Goal: Task Accomplishment & Management: Manage account settings

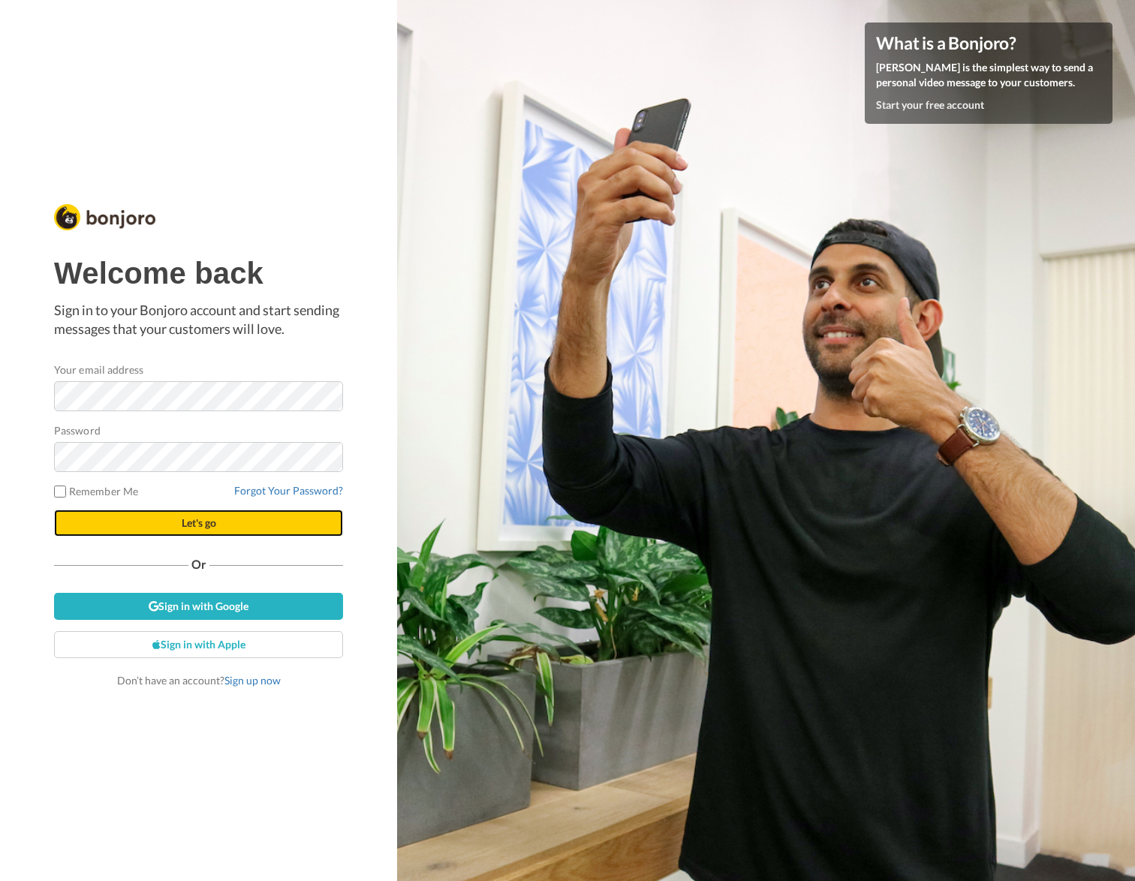
click at [236, 526] on button "Let's go" at bounding box center [198, 523] width 289 height 27
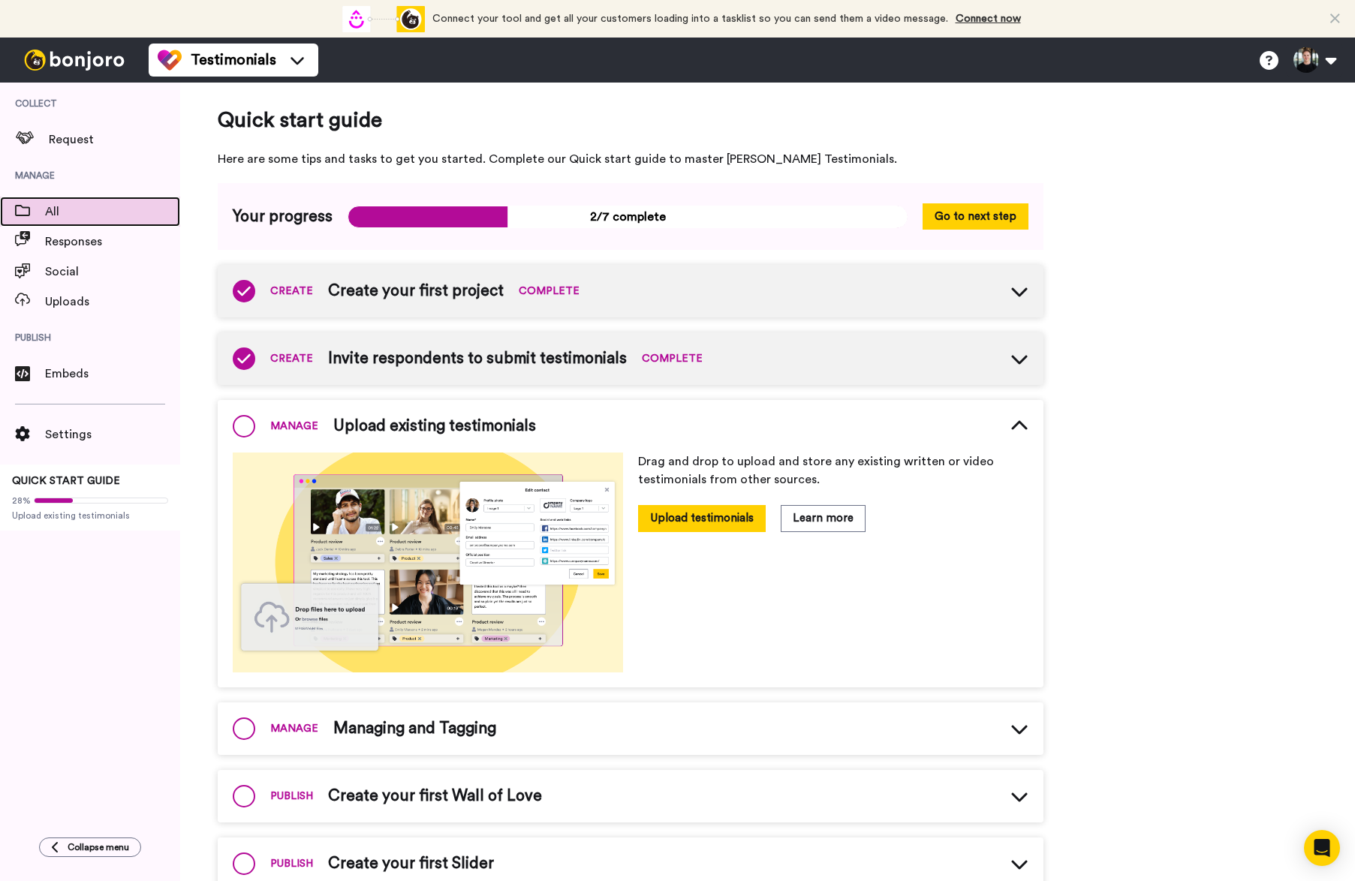
click at [78, 206] on span "All" at bounding box center [112, 212] width 135 height 18
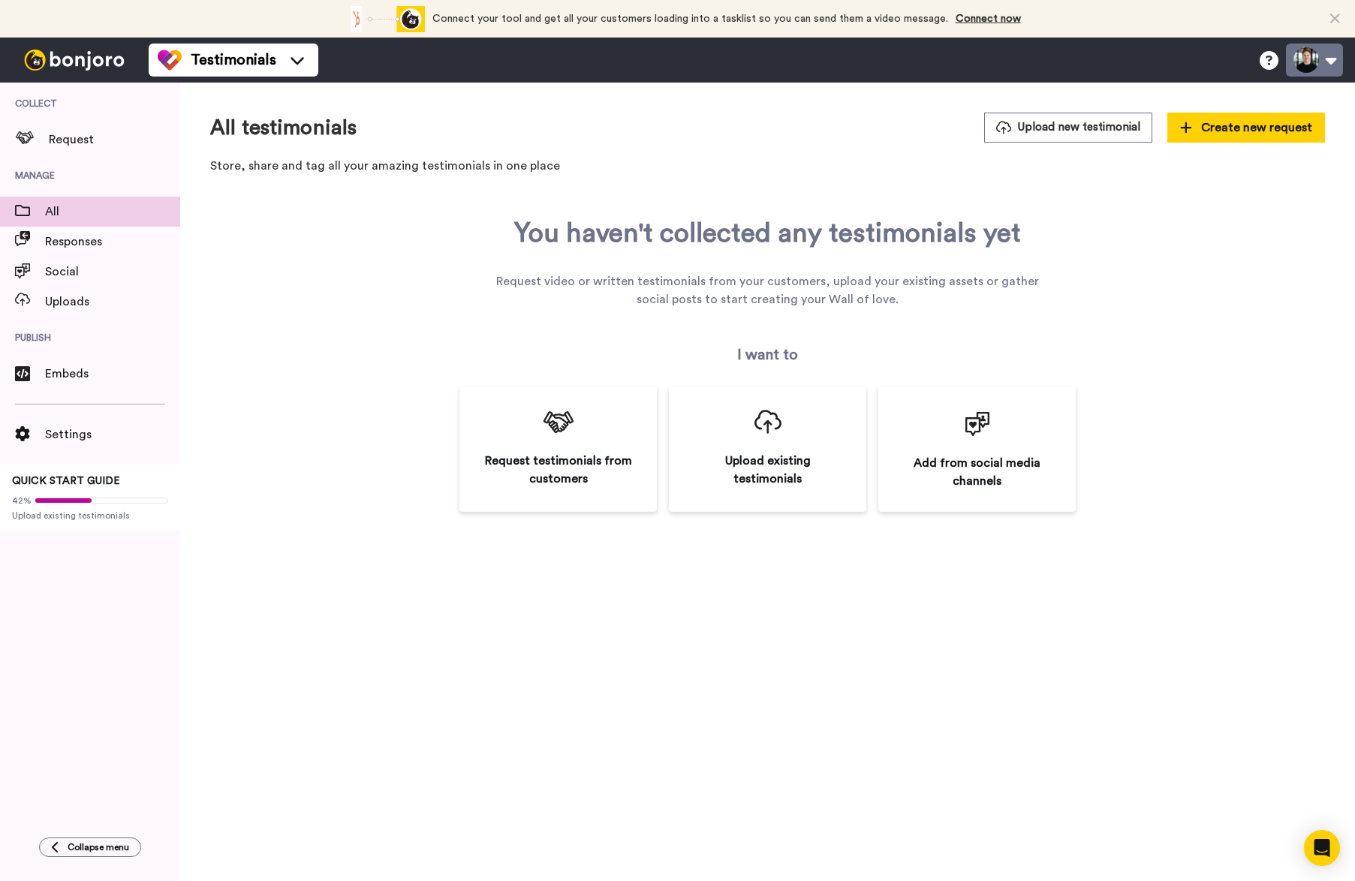
click at [1325, 47] on button at bounding box center [1314, 60] width 57 height 33
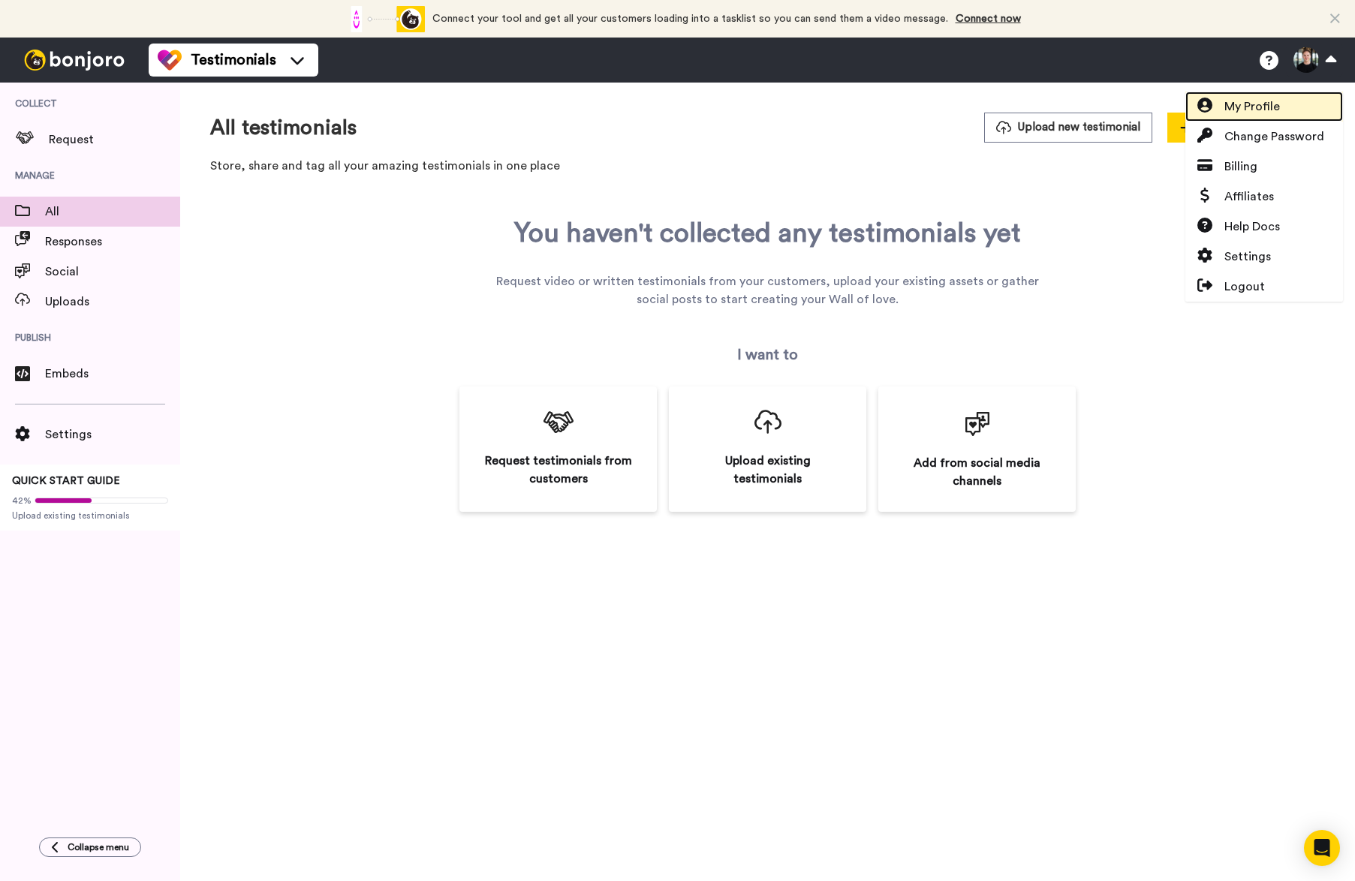
click at [1278, 110] on span "My Profile" at bounding box center [1252, 107] width 56 height 18
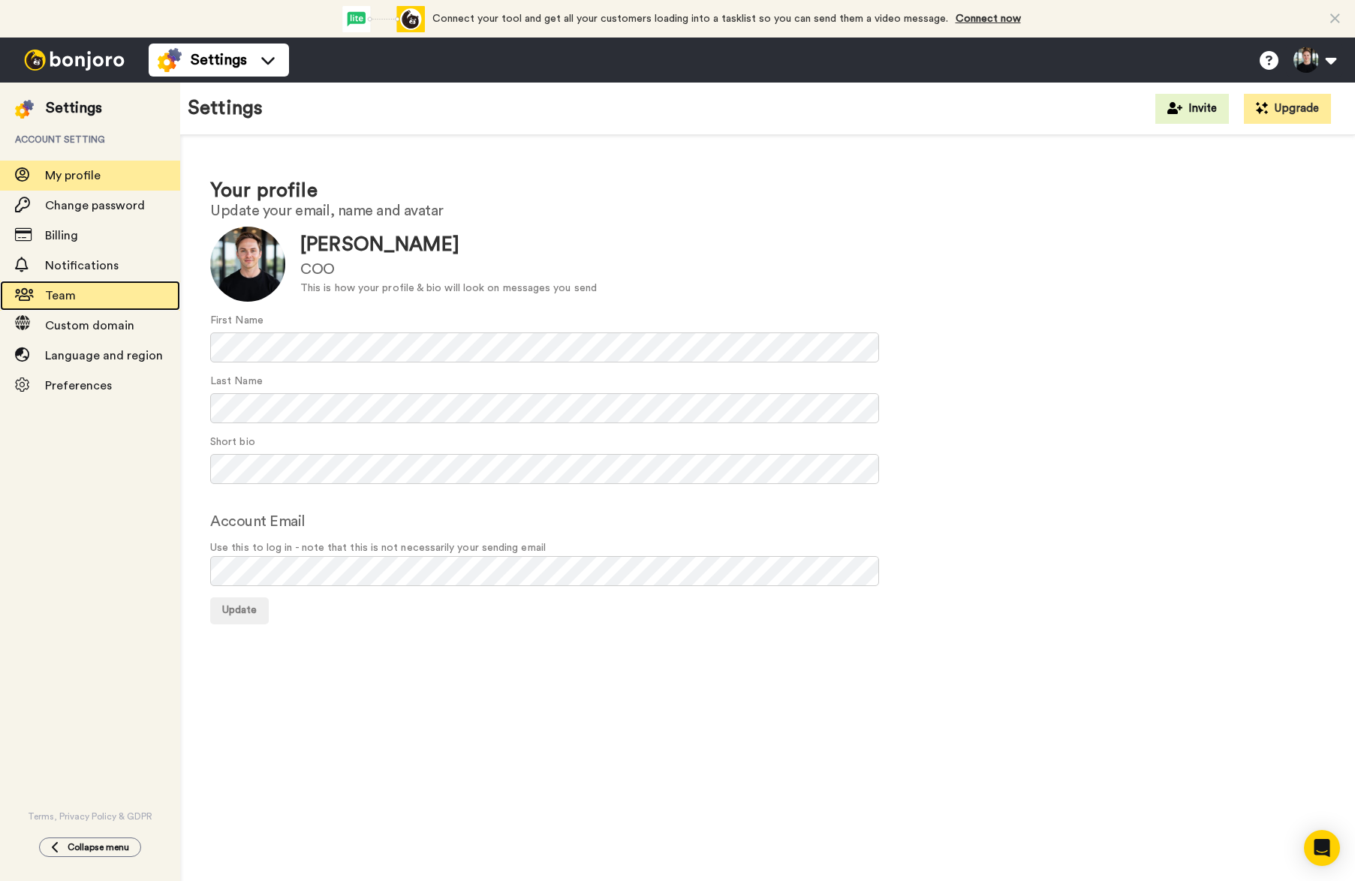
click at [125, 283] on div "Team" at bounding box center [90, 296] width 180 height 30
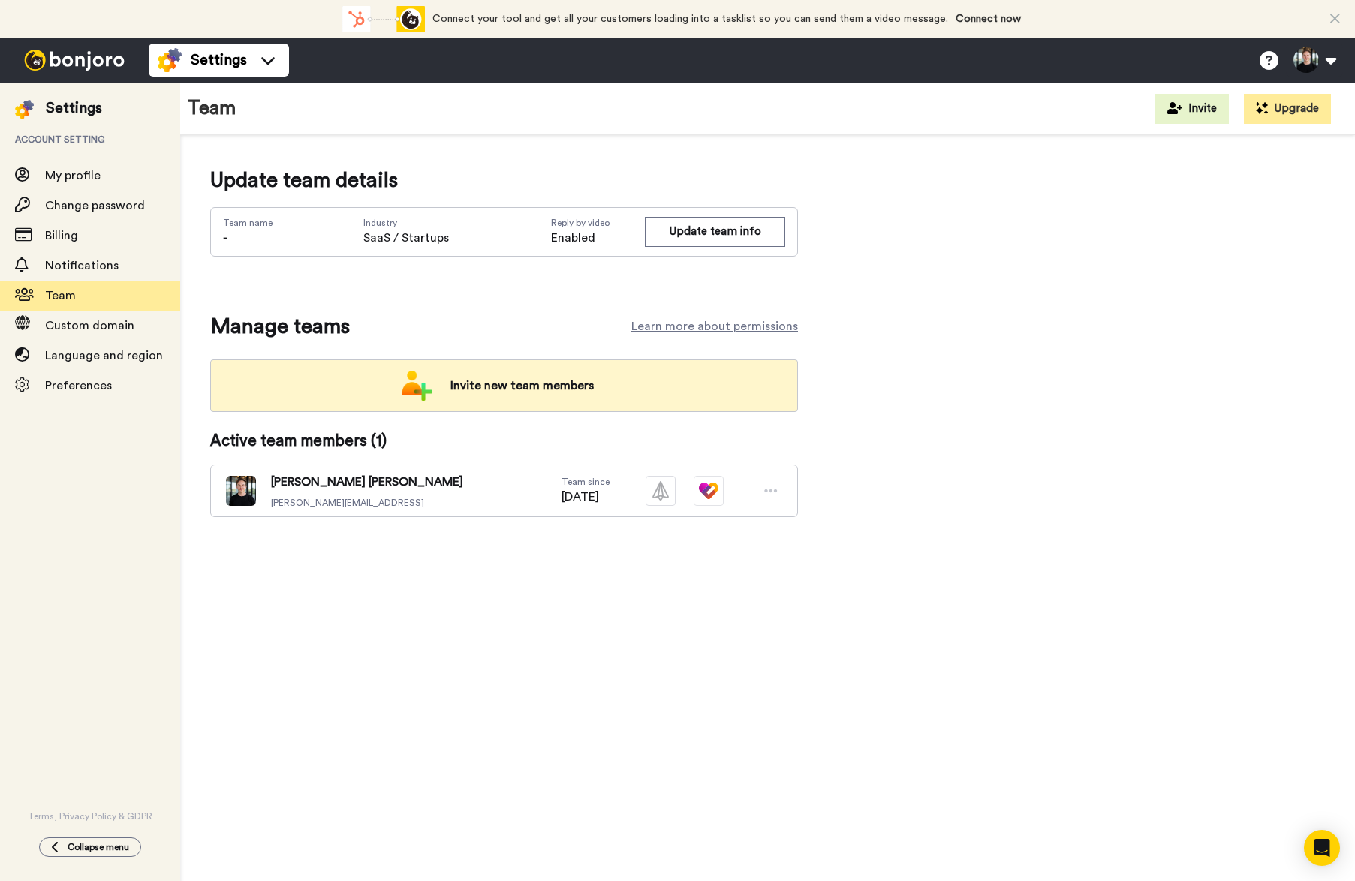
click at [541, 384] on span "Invite new team members" at bounding box center [521, 386] width 167 height 30
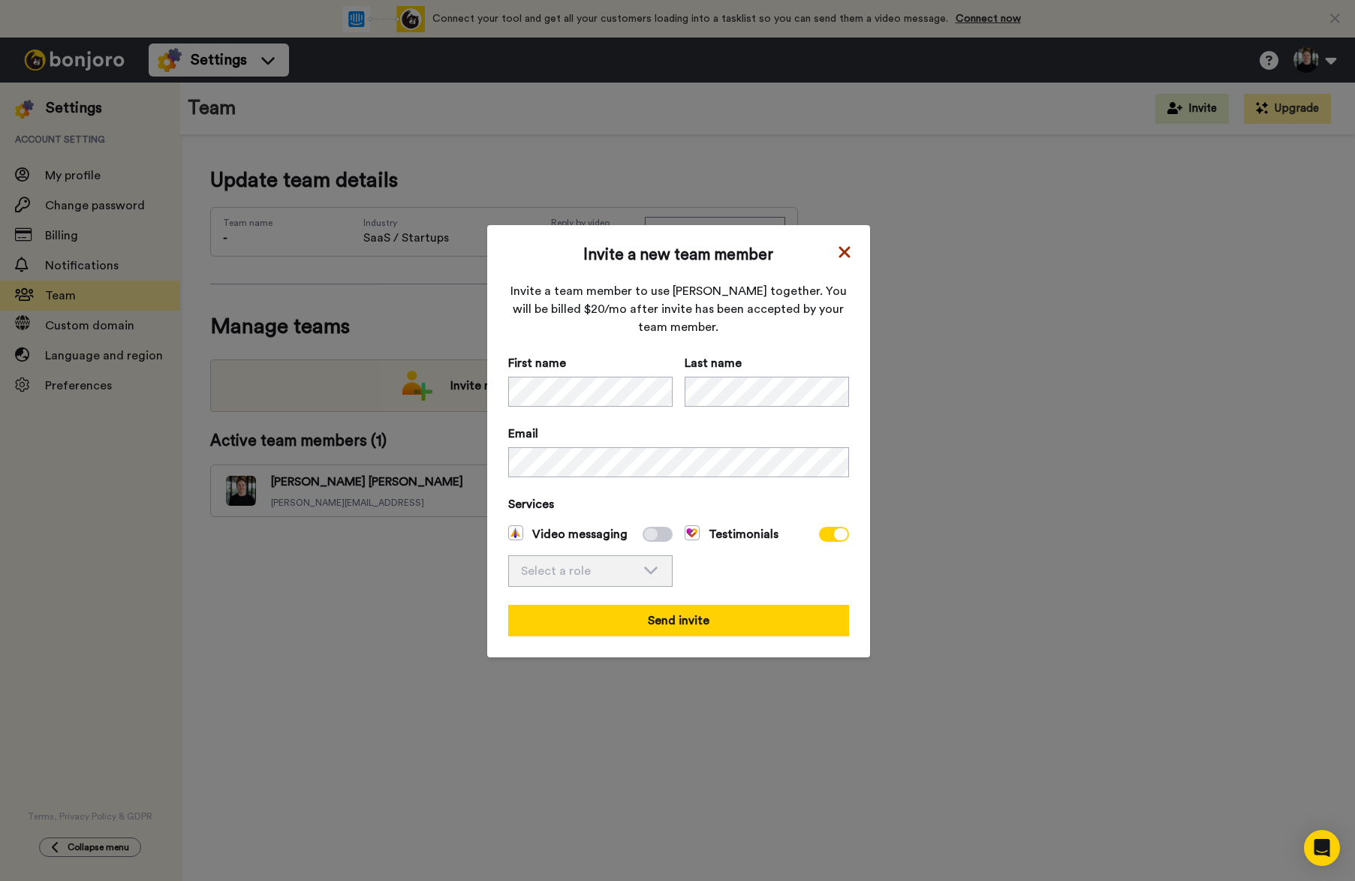
click at [850, 246] on icon at bounding box center [844, 252] width 15 height 18
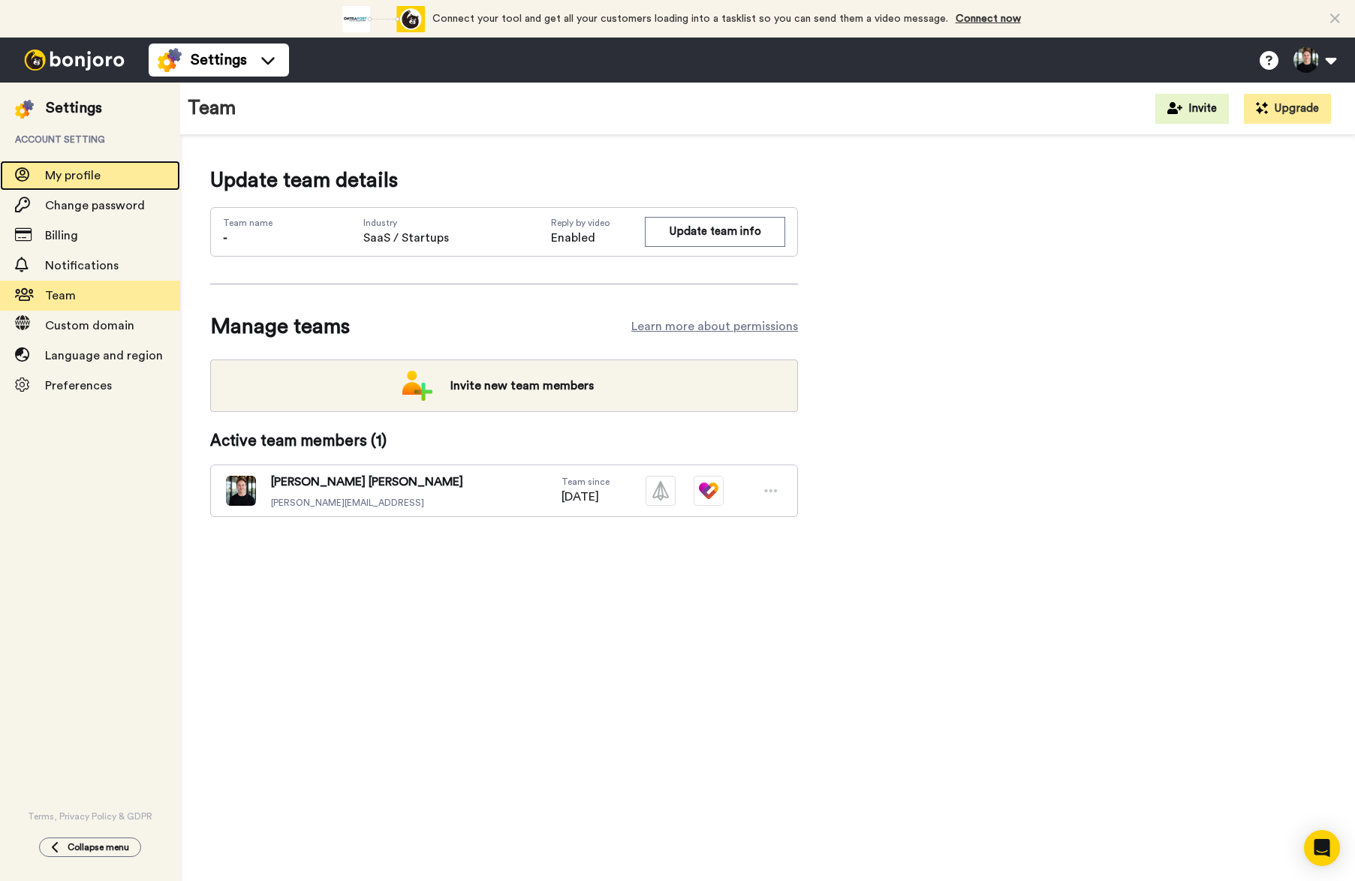
click at [109, 186] on div "My profile" at bounding box center [90, 176] width 180 height 30
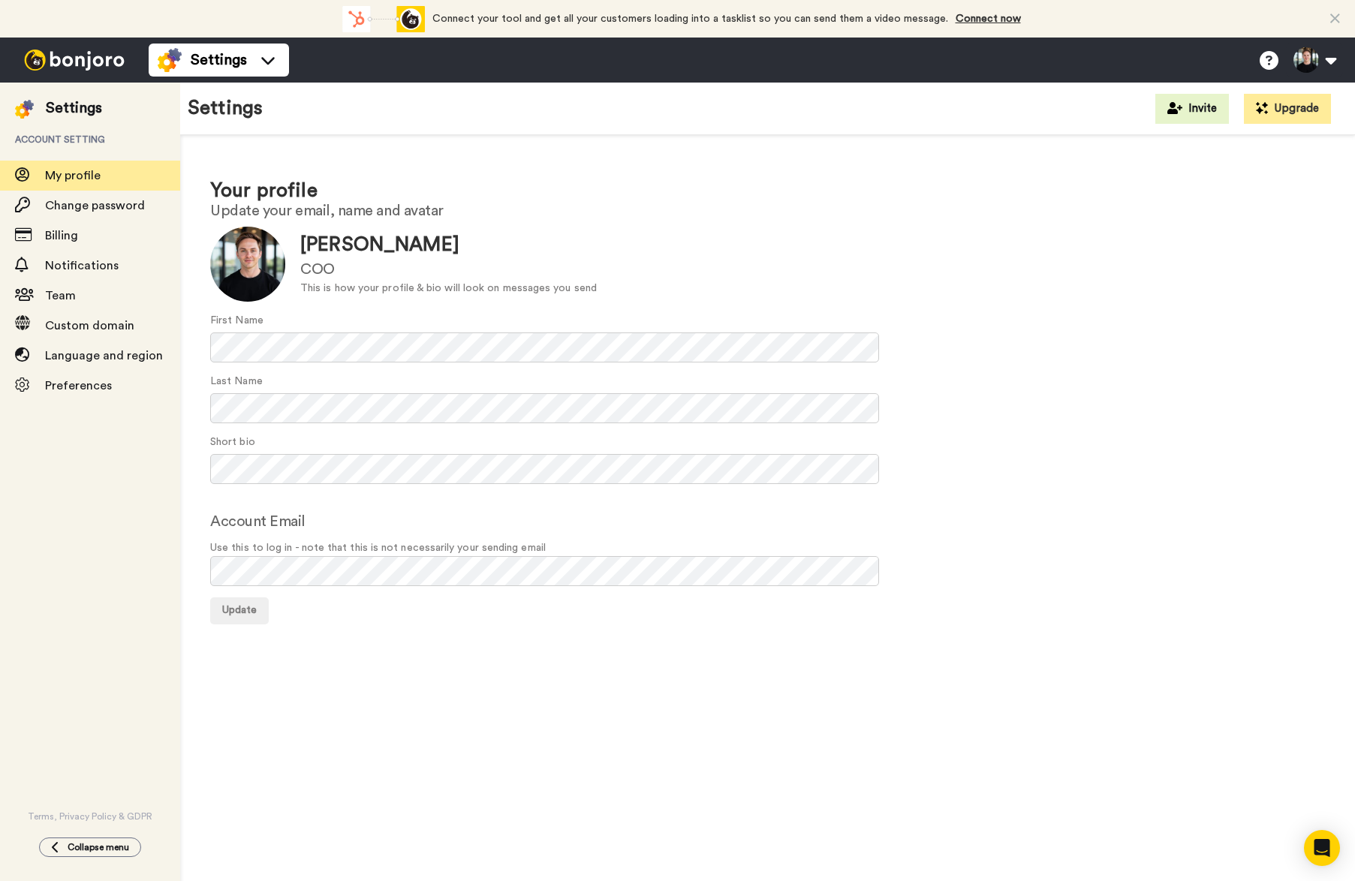
click at [32, 108] on img at bounding box center [24, 109] width 19 height 19
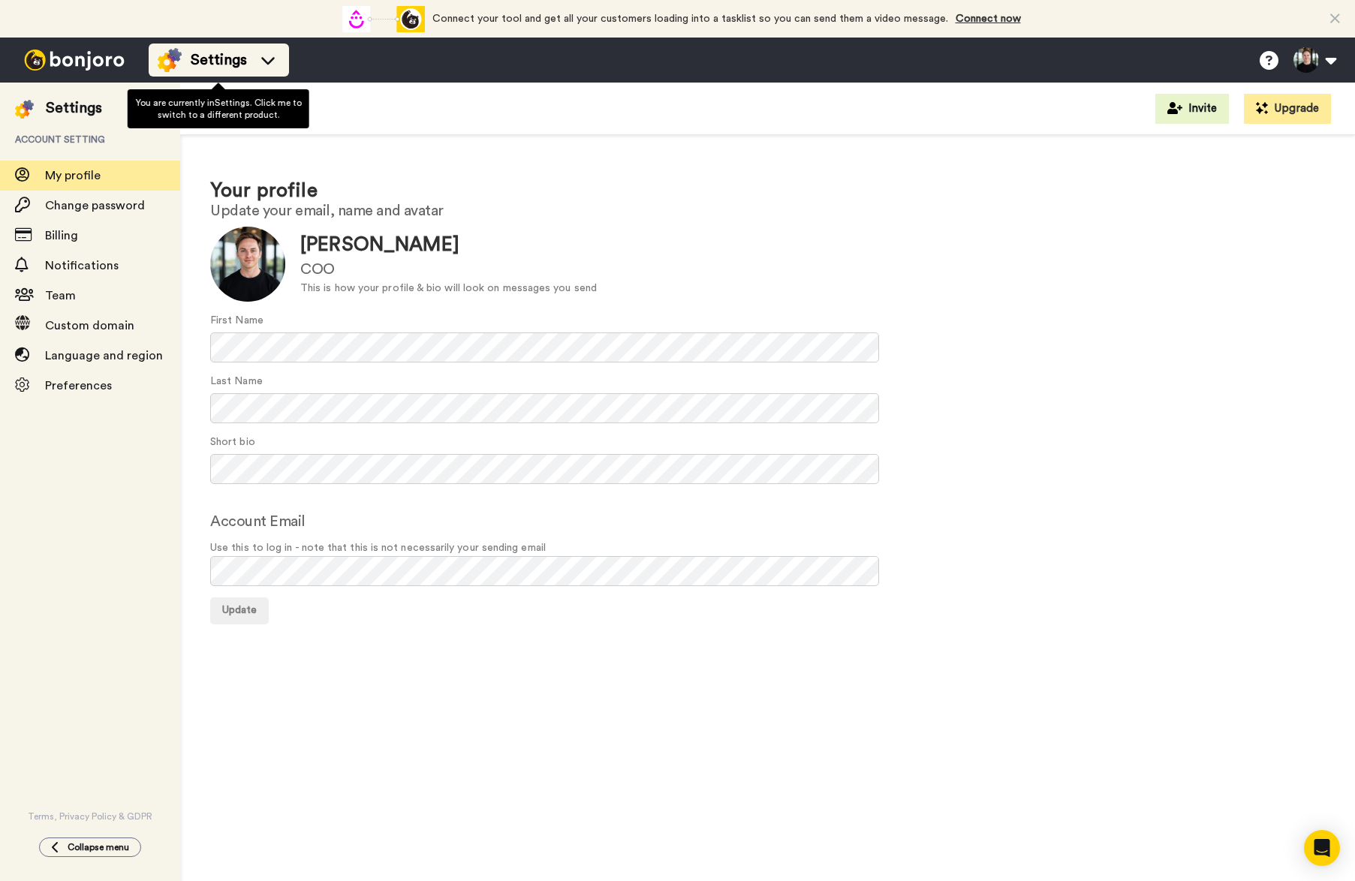
click at [248, 48] on div "Settings" at bounding box center [219, 60] width 122 height 24
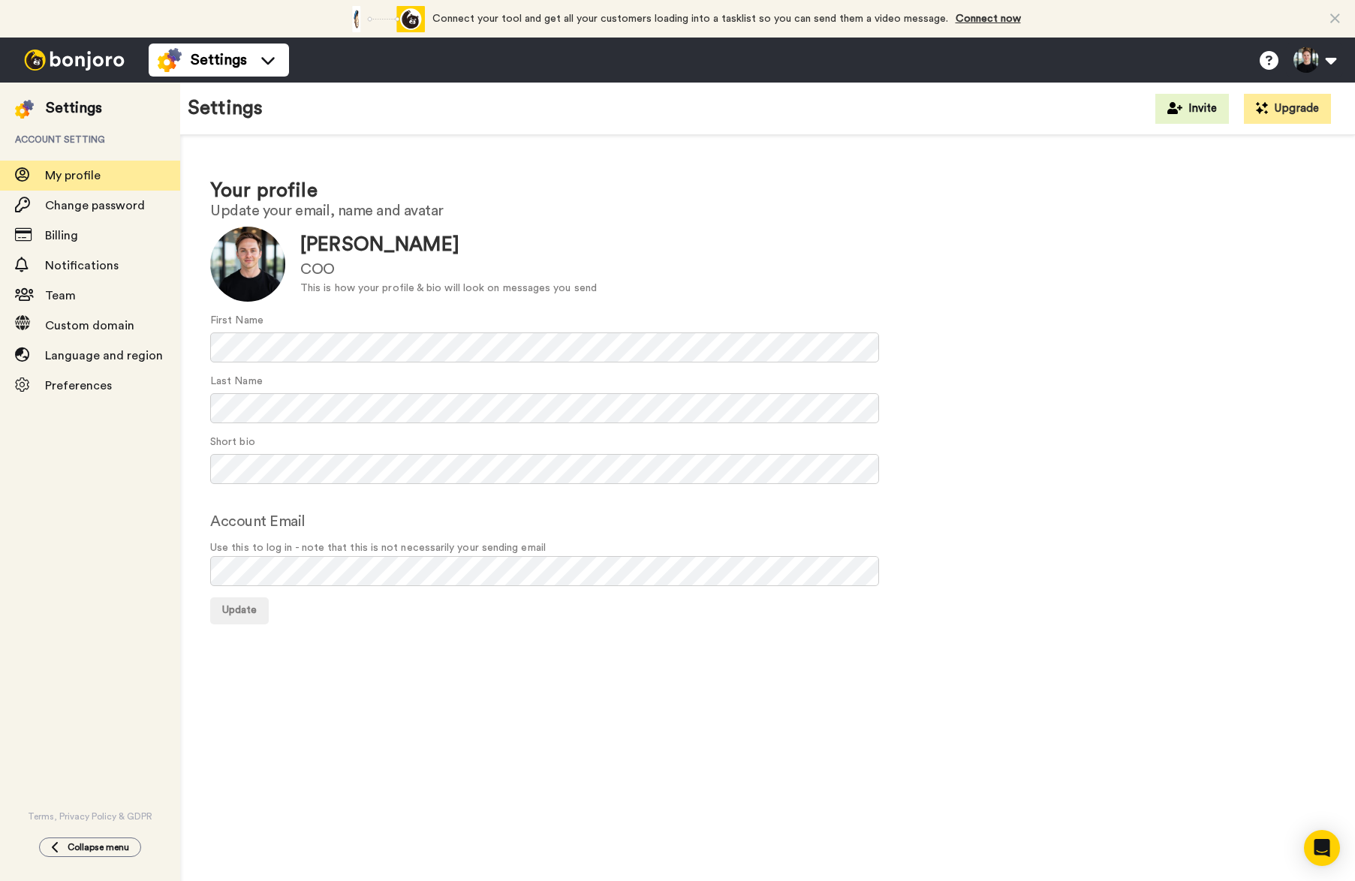
click at [41, 103] on div at bounding box center [30, 108] width 31 height 21
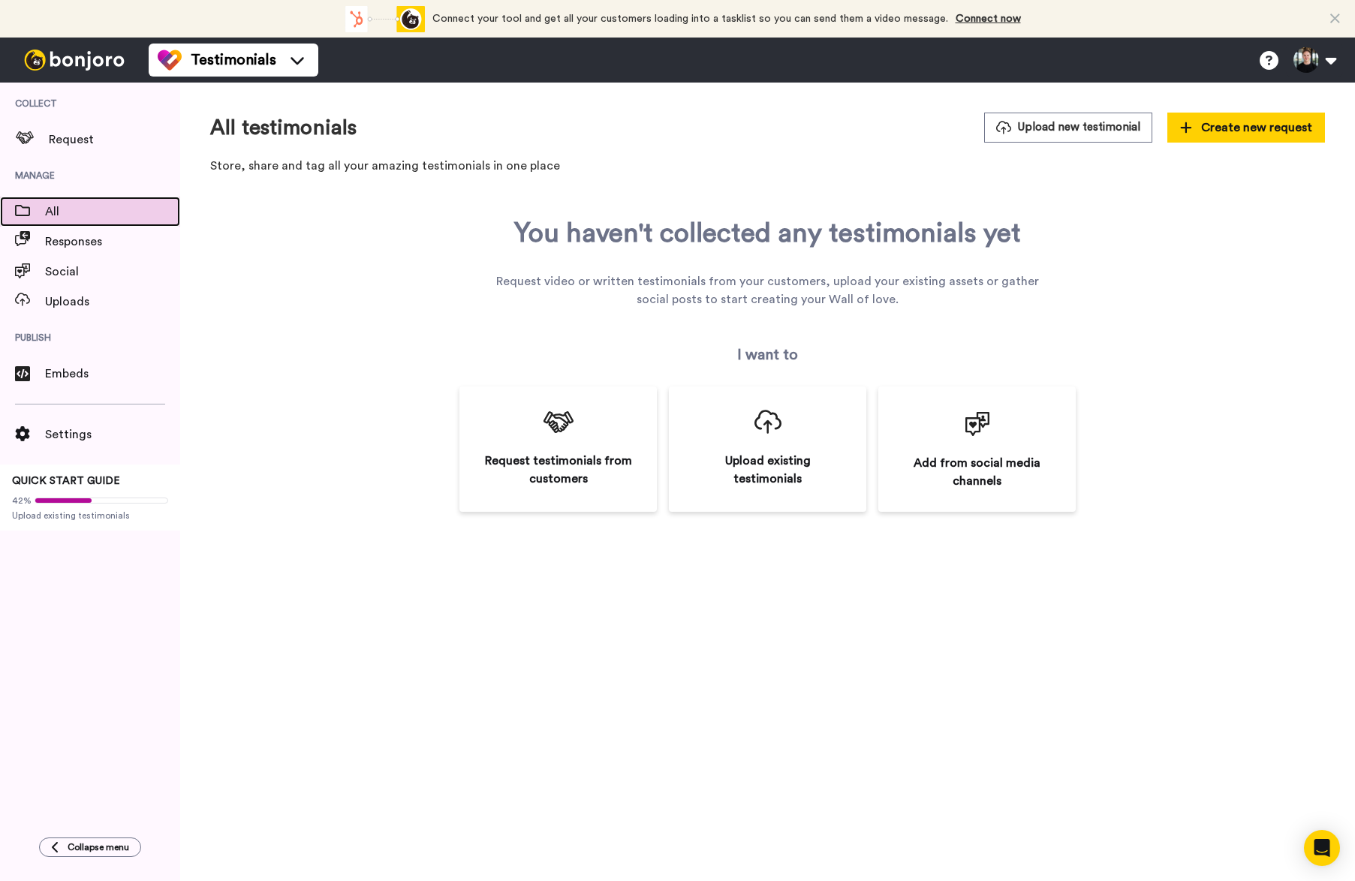
click at [72, 215] on span "All" at bounding box center [112, 212] width 135 height 18
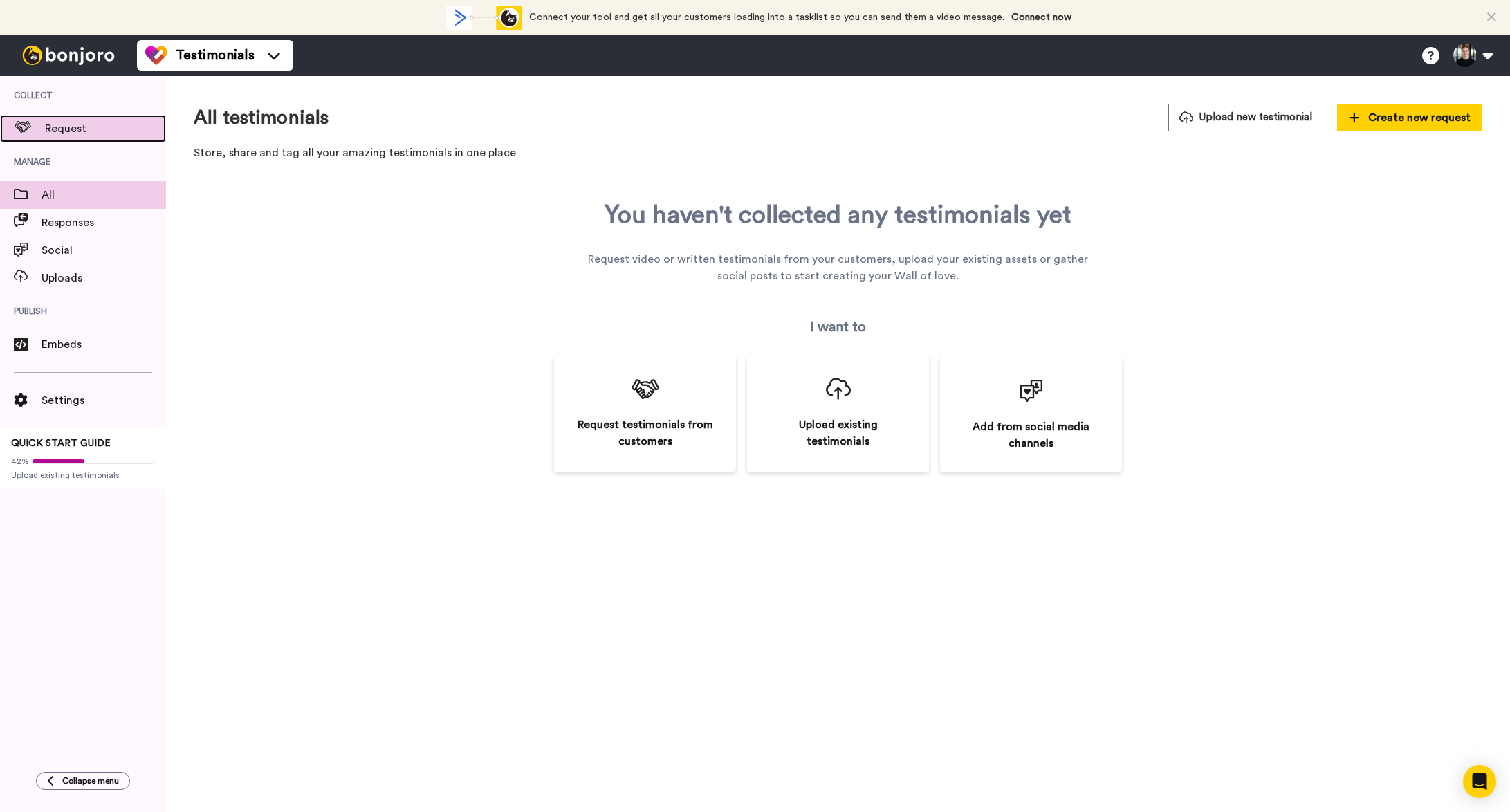
click at [60, 129] on span "Request" at bounding box center [105, 129] width 121 height 17
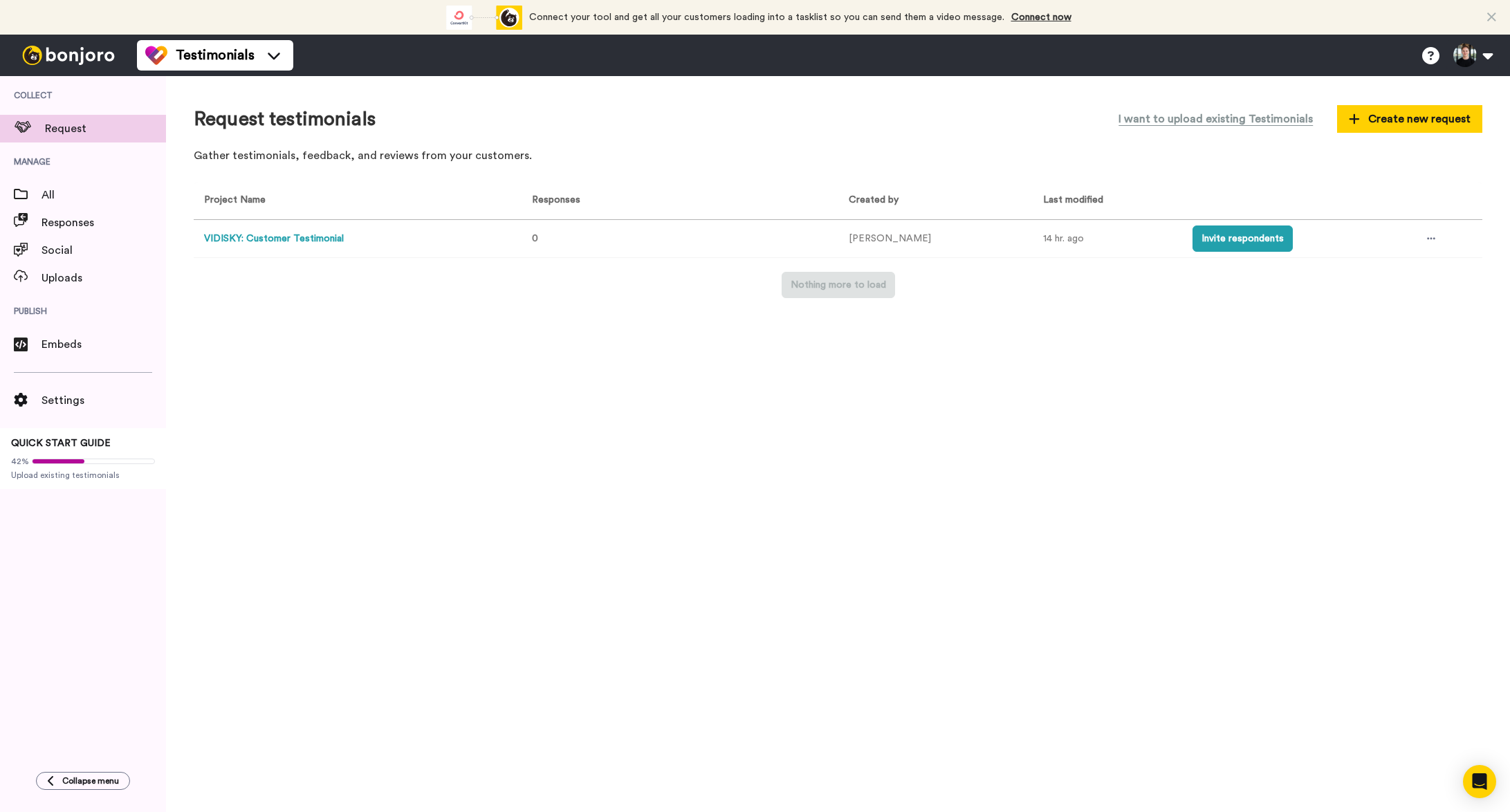
click at [304, 240] on button "VIDISKY: Customer Testimonial" at bounding box center [274, 239] width 140 height 15
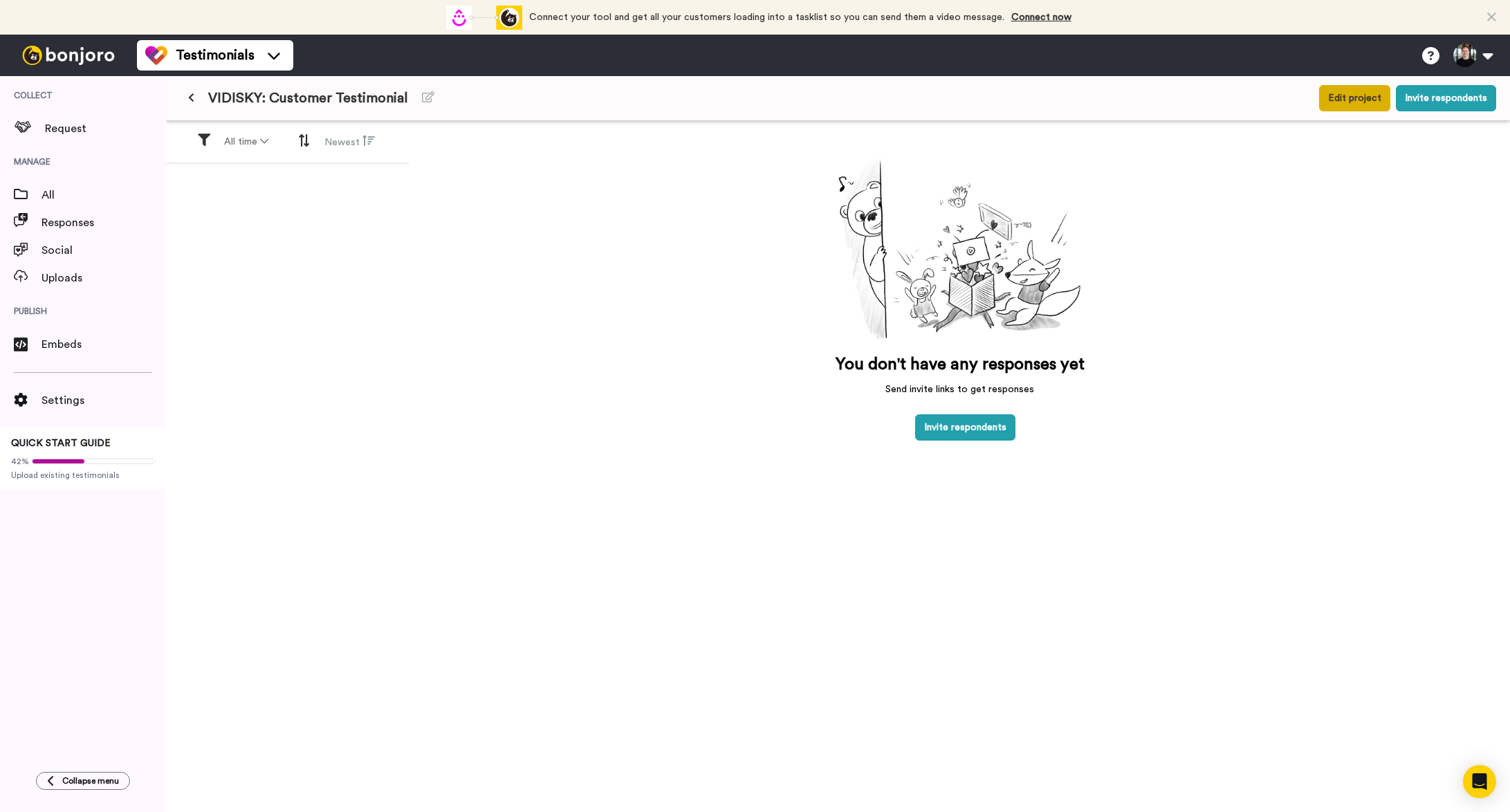
click at [1369, 104] on button "Edit project" at bounding box center [1354, 98] width 71 height 27
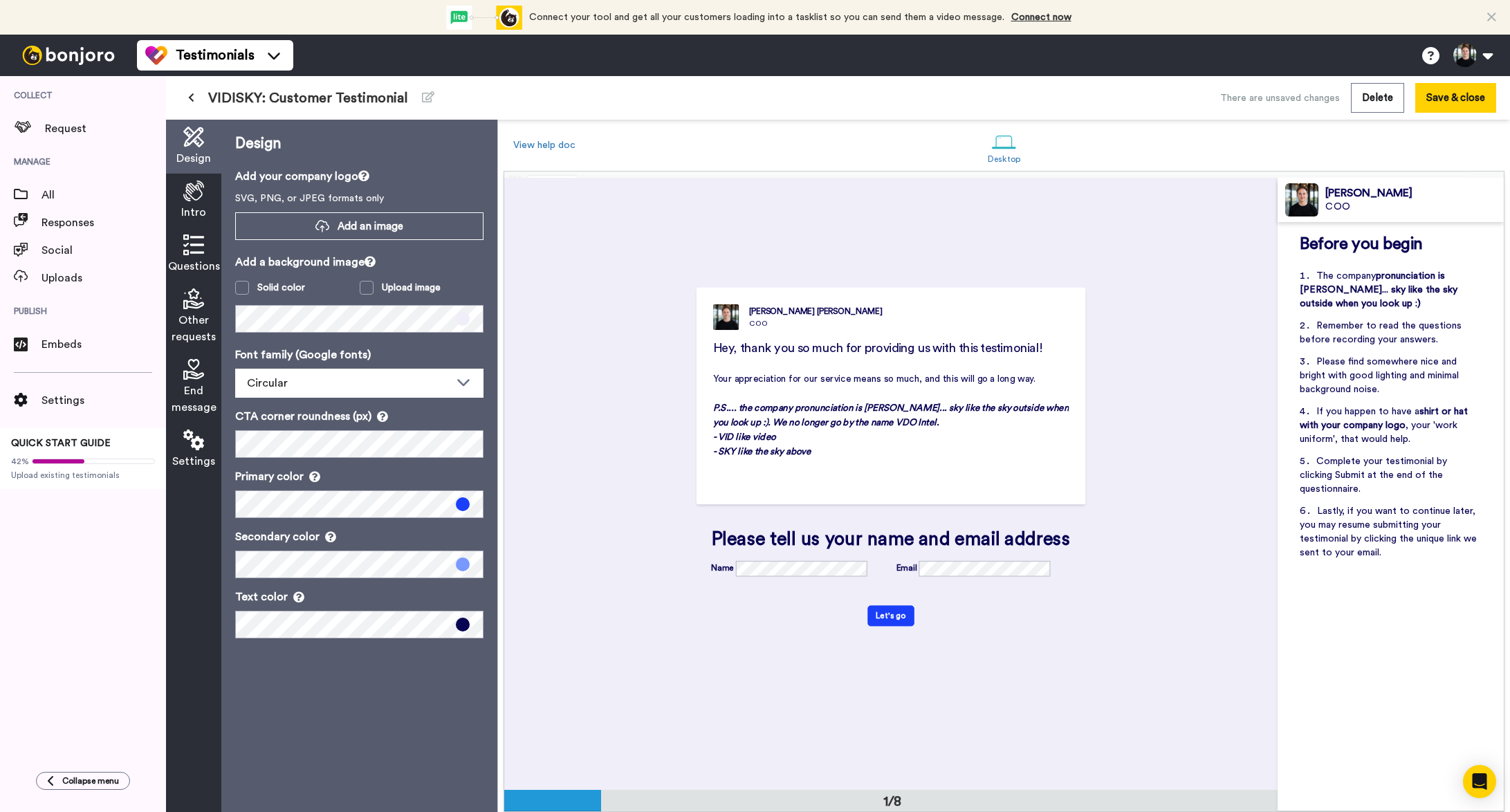
click at [195, 241] on icon at bounding box center [194, 244] width 21 height 21
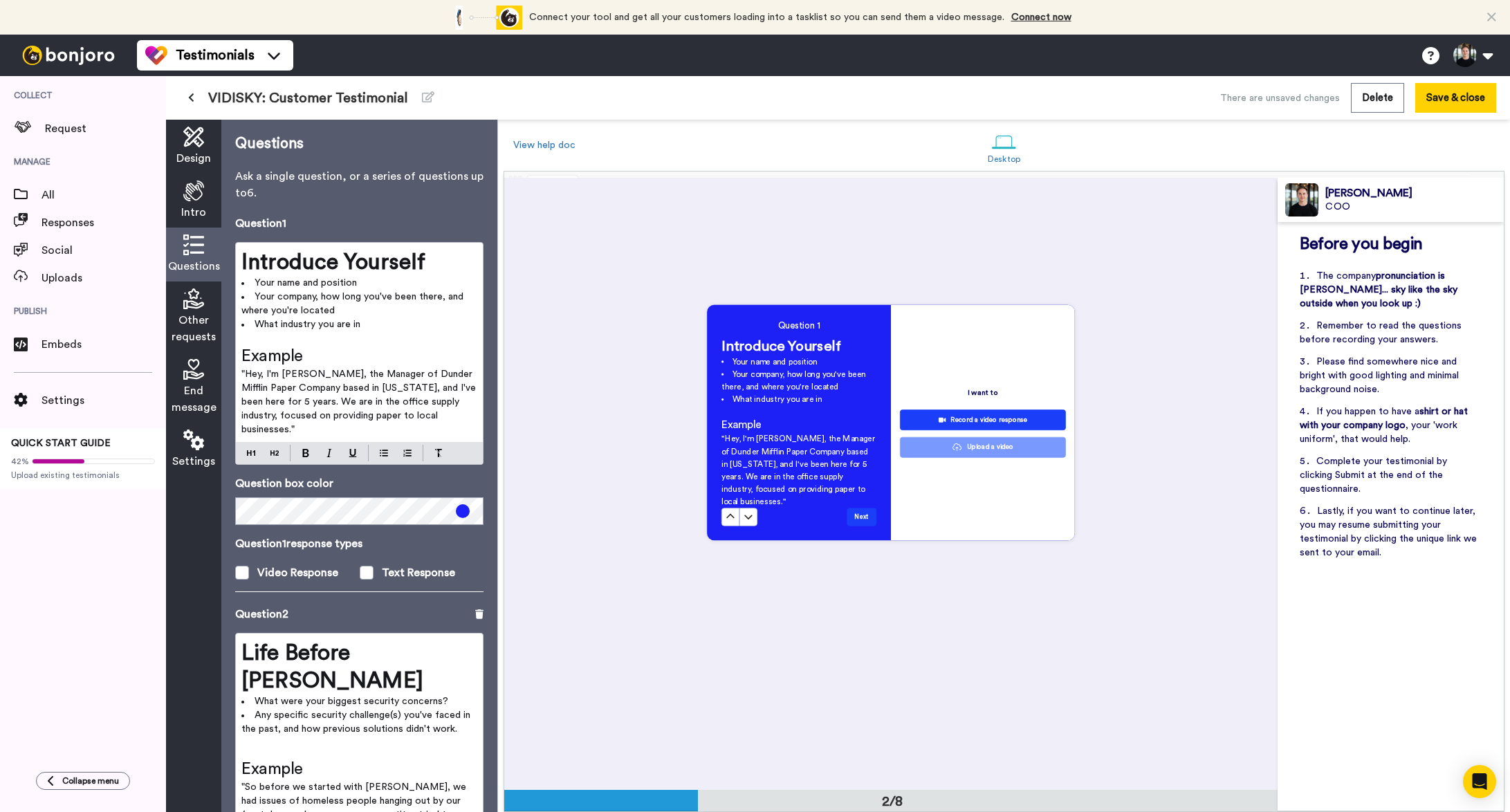
click at [194, 206] on span "Intro" at bounding box center [194, 212] width 25 height 17
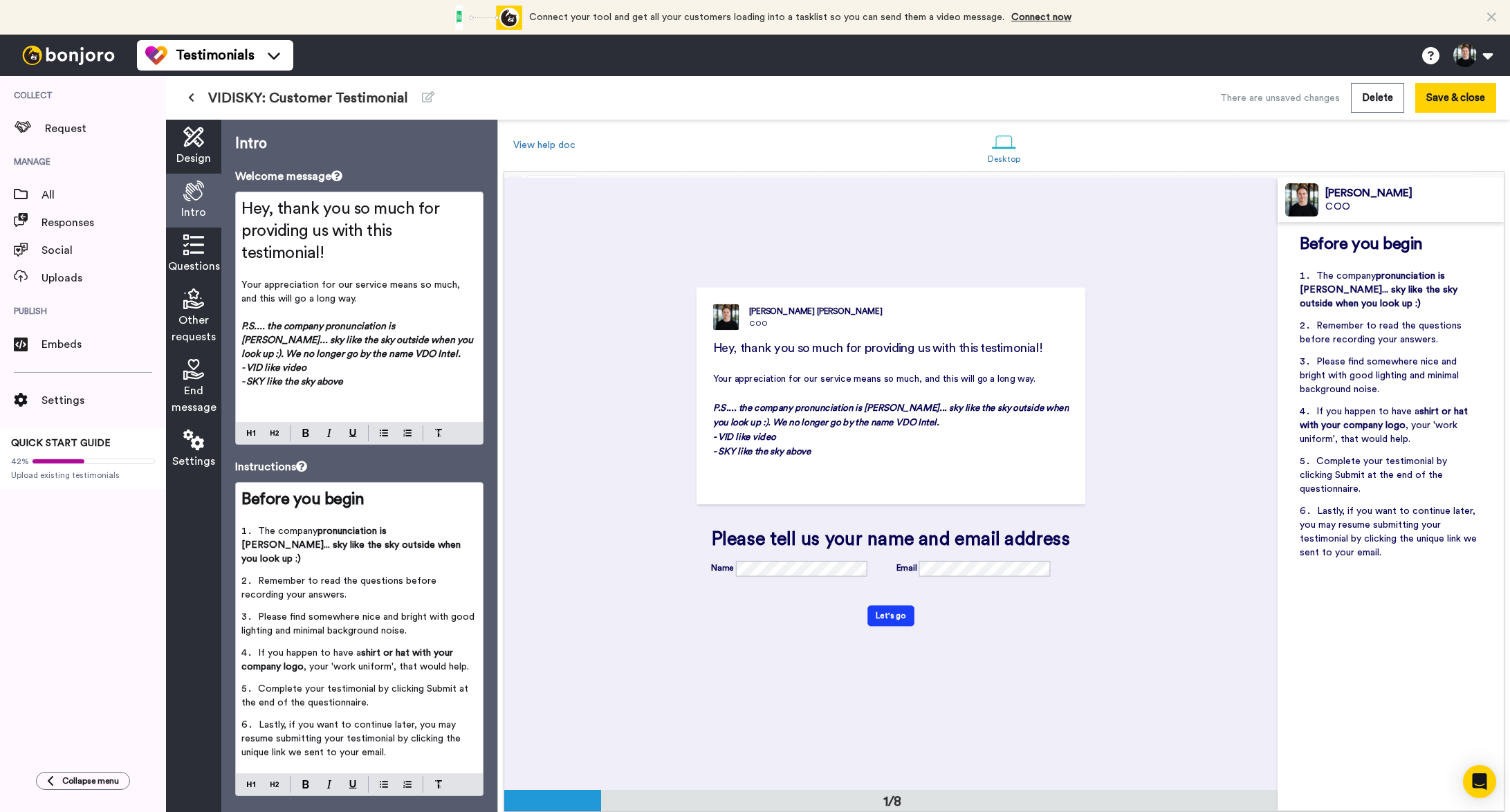
click at [193, 147] on icon at bounding box center [194, 136] width 21 height 21
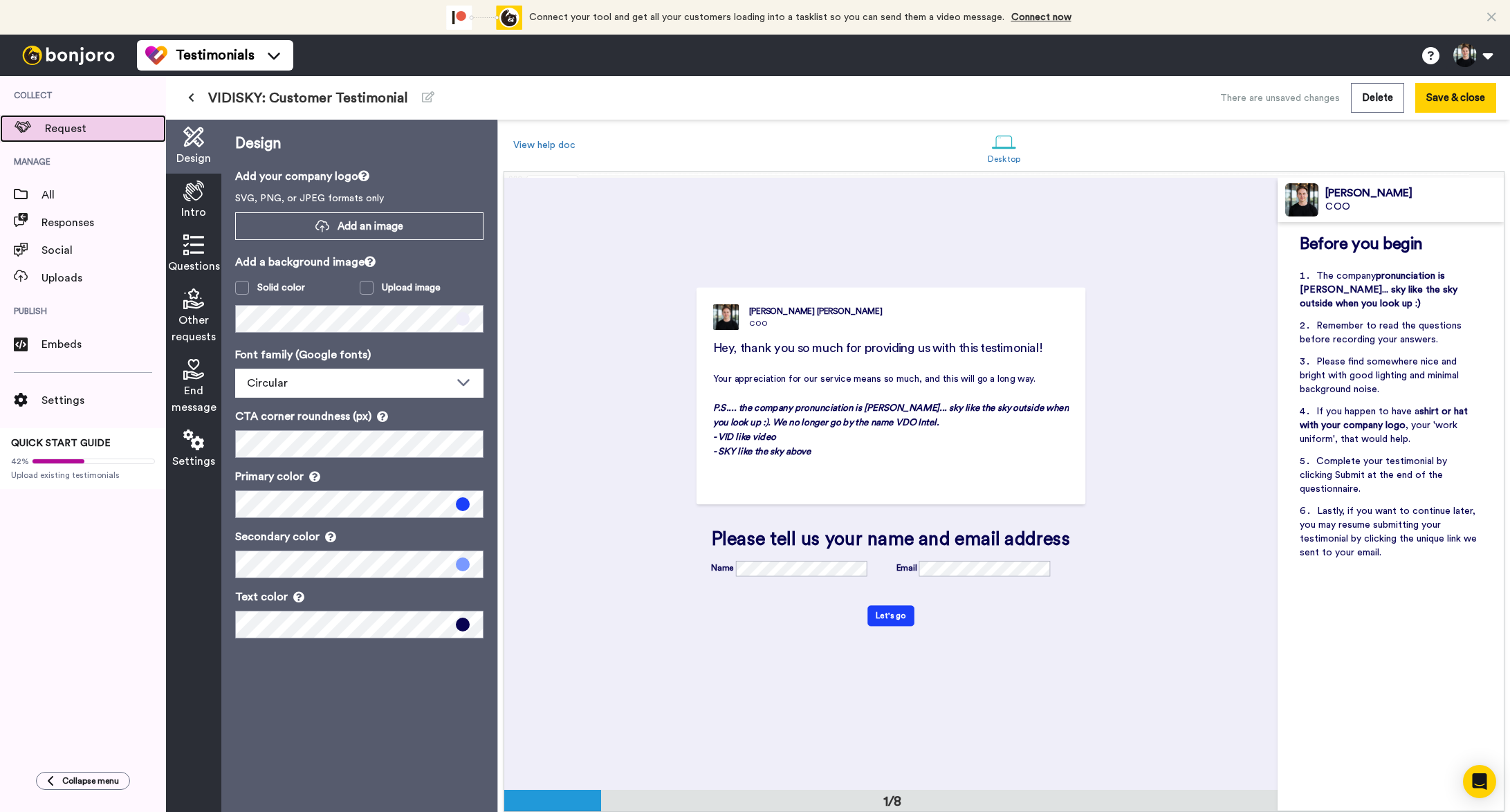
click at [104, 130] on span "Request" at bounding box center [105, 129] width 121 height 17
click at [191, 382] on div "End message" at bounding box center [194, 387] width 55 height 71
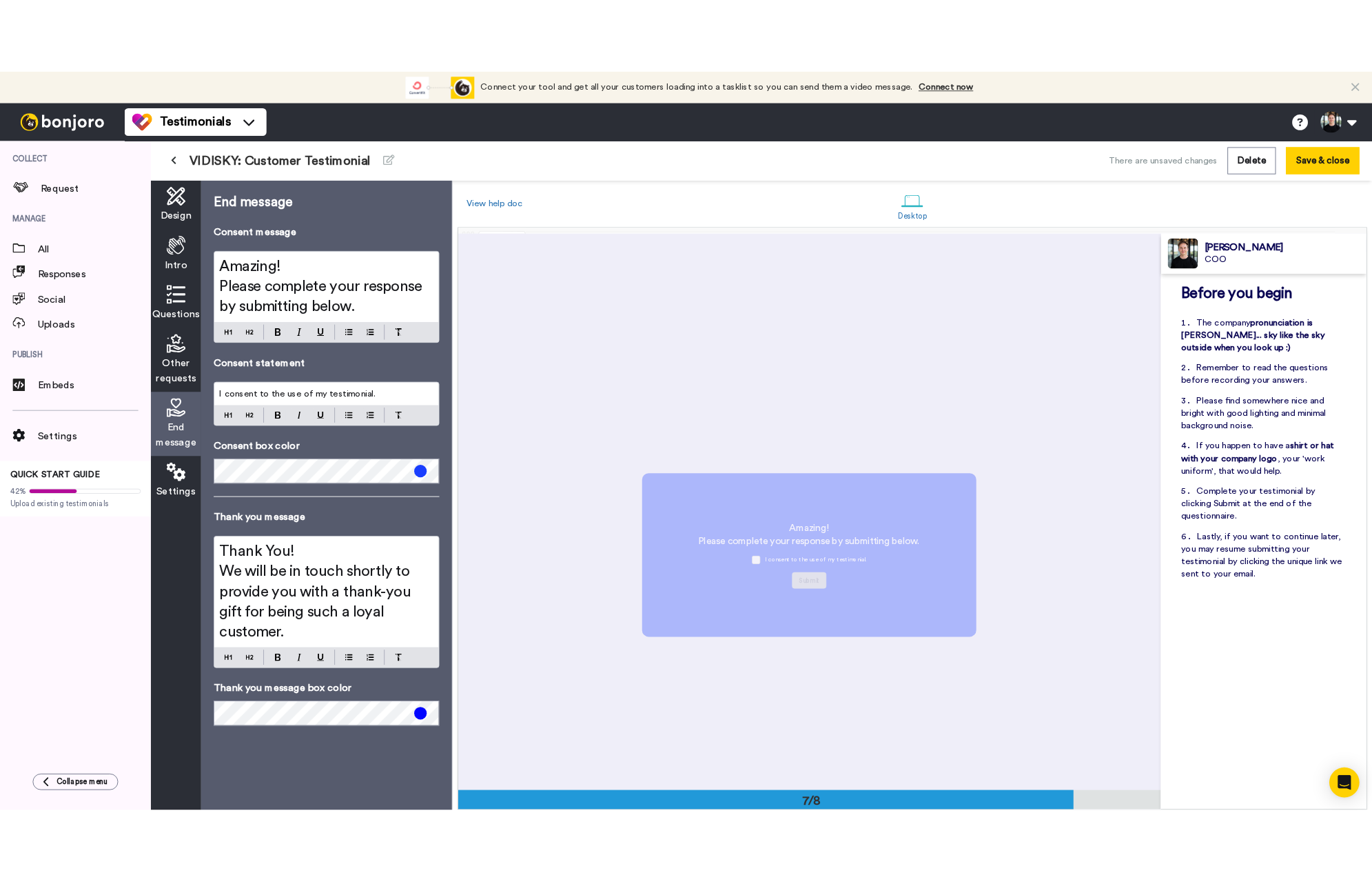
scroll to position [3658, 0]
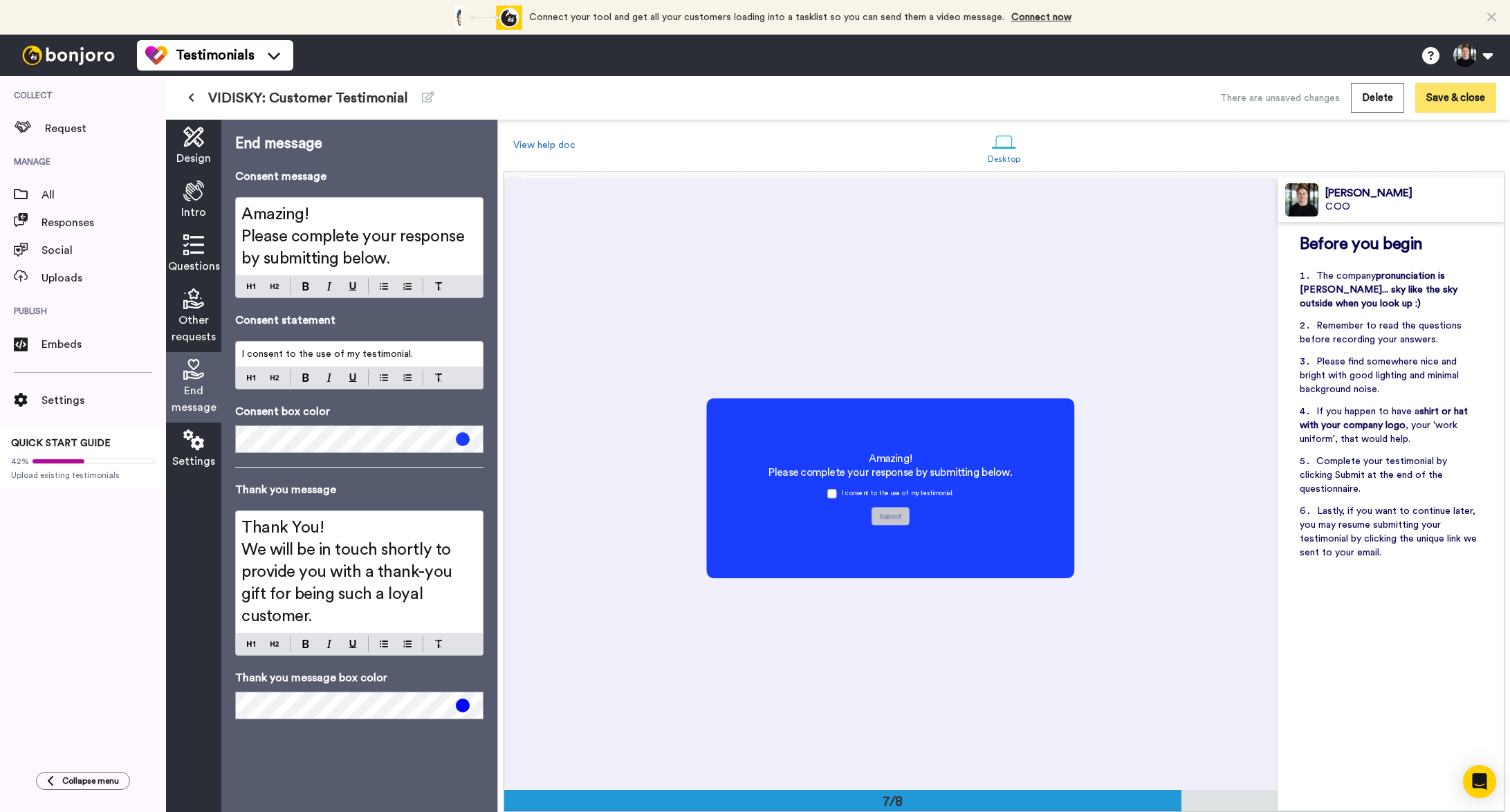
click at [1470, 99] on button "Save & close" at bounding box center [1457, 98] width 81 height 29
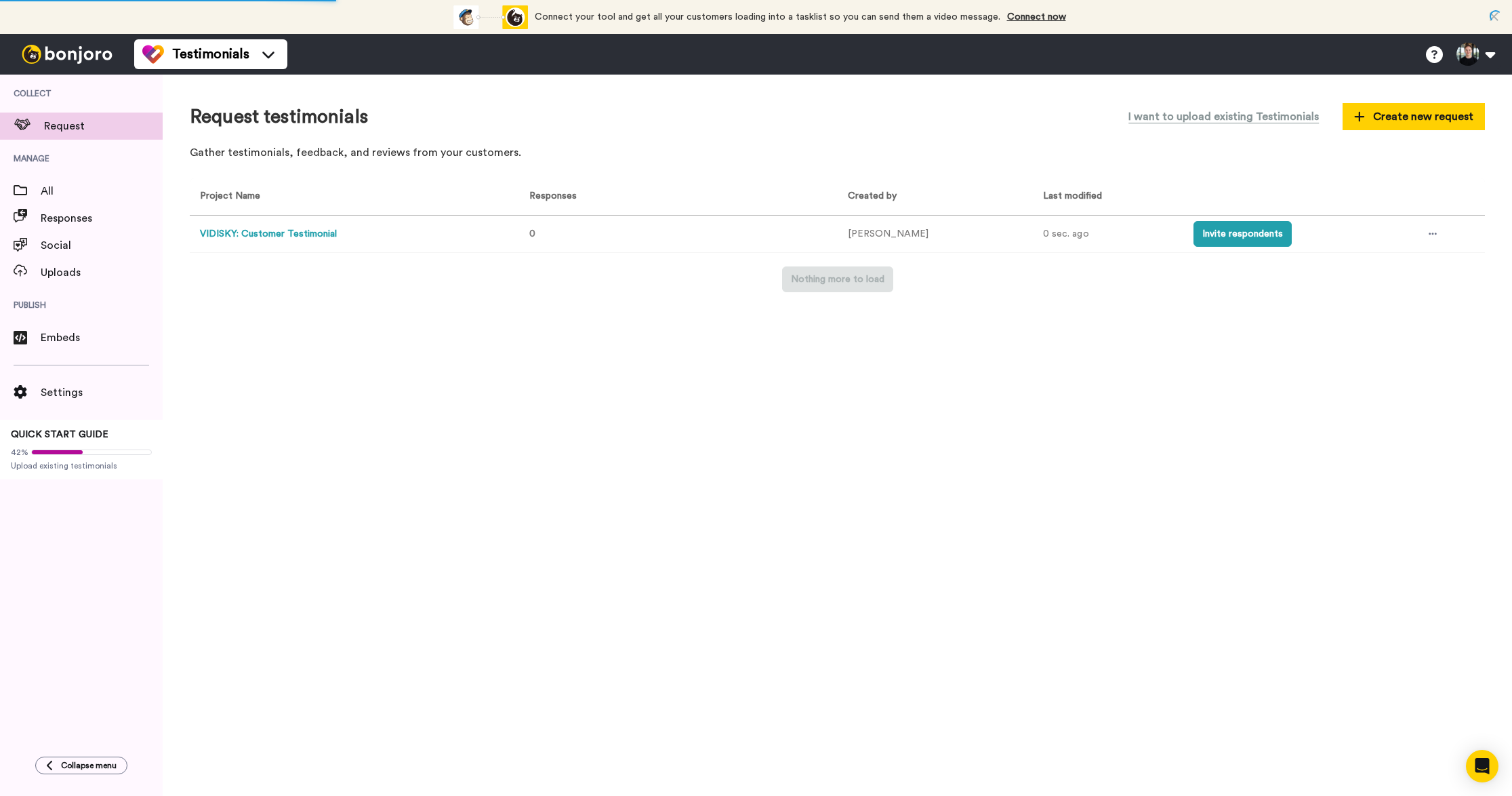
click at [1479, 15] on div "Connect your tool now! Connect your tool and get all your customers loading int…" at bounding box center [756, 17] width 1512 height 34
click at [1479, 15] on icon at bounding box center [1495, 16] width 9 height 14
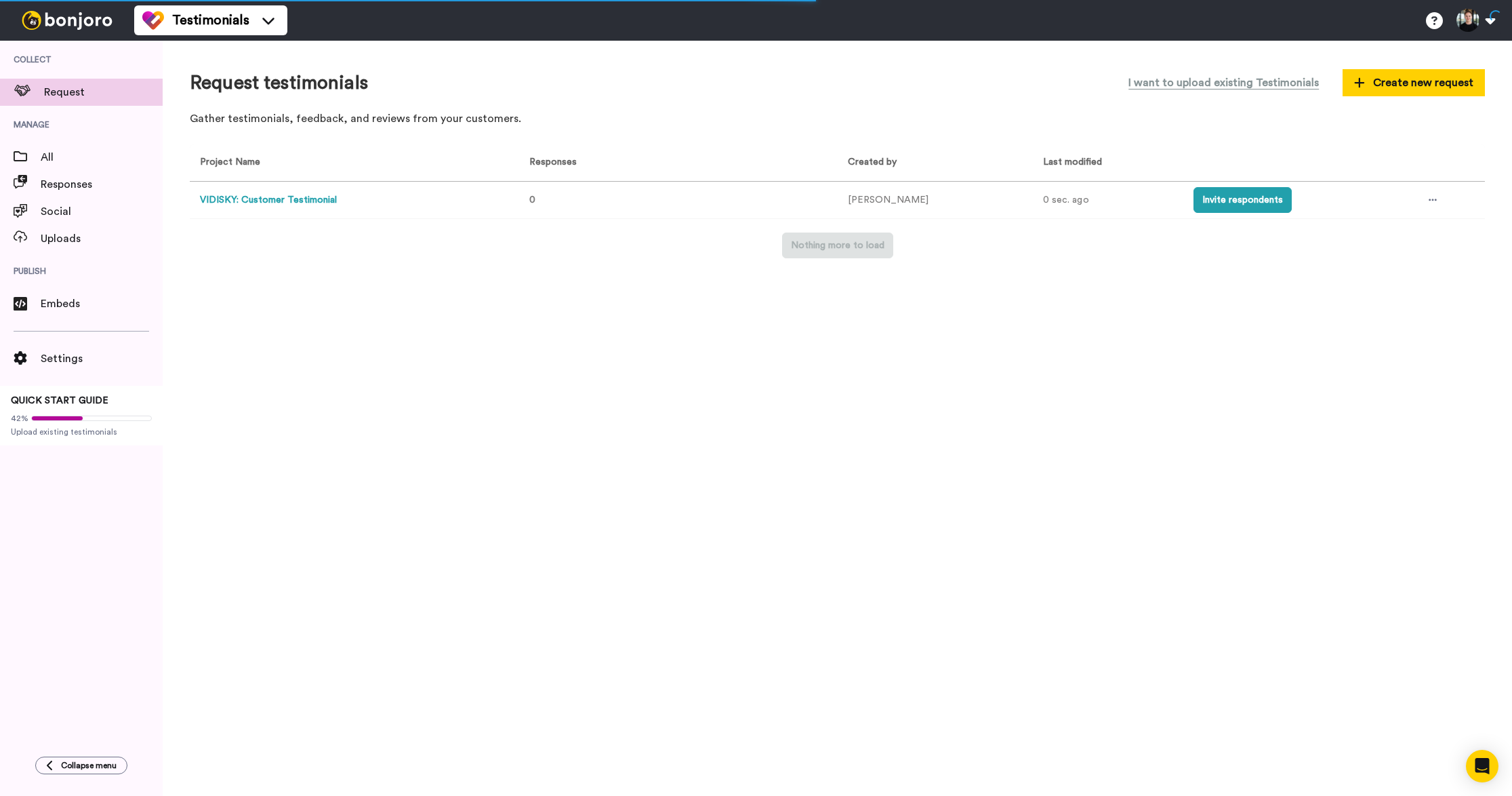
click at [326, 284] on div "Request testimonials I want to upload existing Testimonials Create new request …" at bounding box center [837, 418] width 1349 height 755
click at [48, 765] on icon at bounding box center [50, 765] width 5 height 10
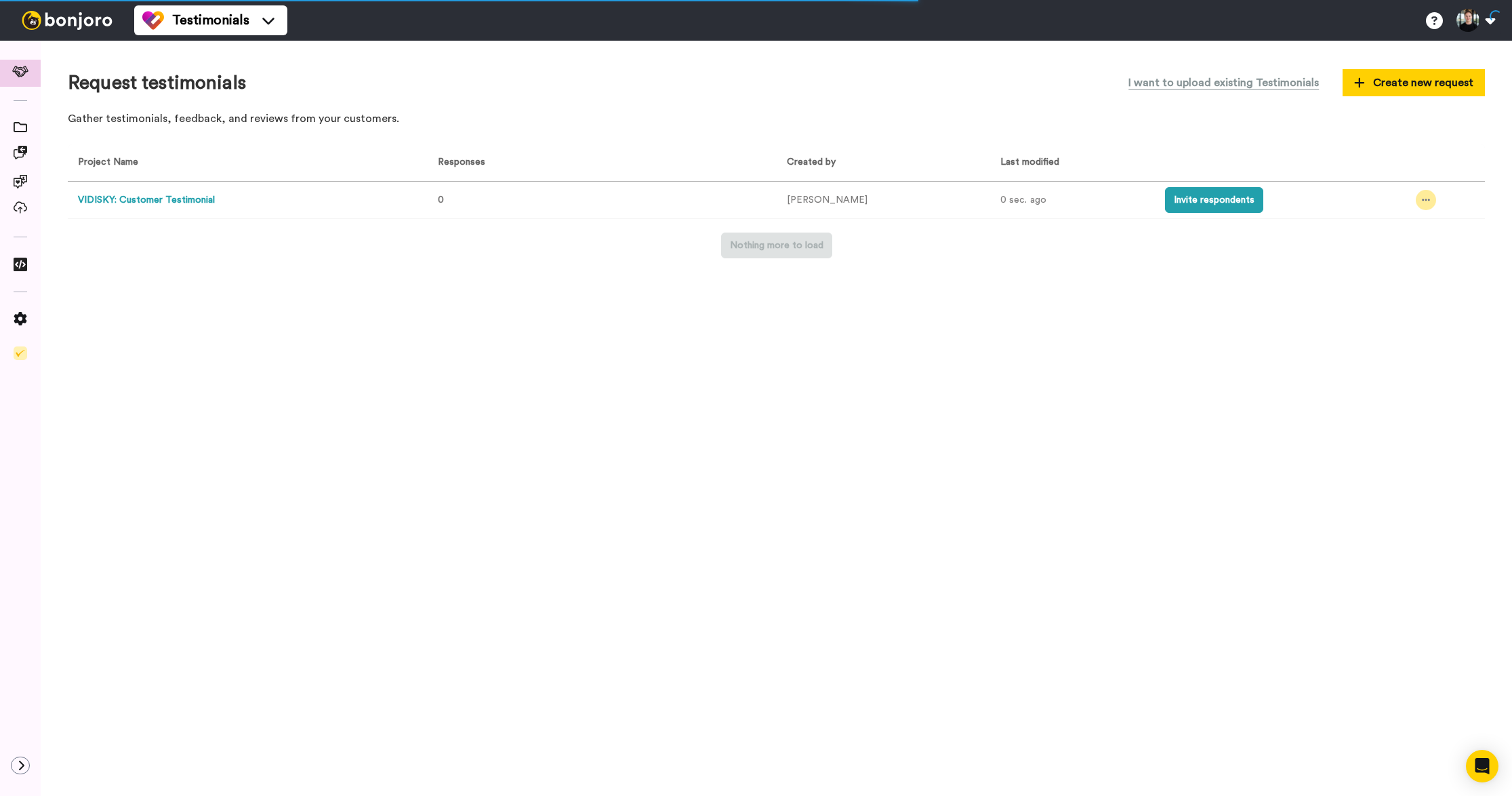
click at [1425, 204] on div at bounding box center [1426, 200] width 21 height 21
click at [1176, 319] on div "Request testimonials I want to upload existing Testimonials Create new request …" at bounding box center [776, 418] width 1471 height 755
click at [197, 199] on button "VIDISKY: Customer Testimonial" at bounding box center [146, 201] width 137 height 14
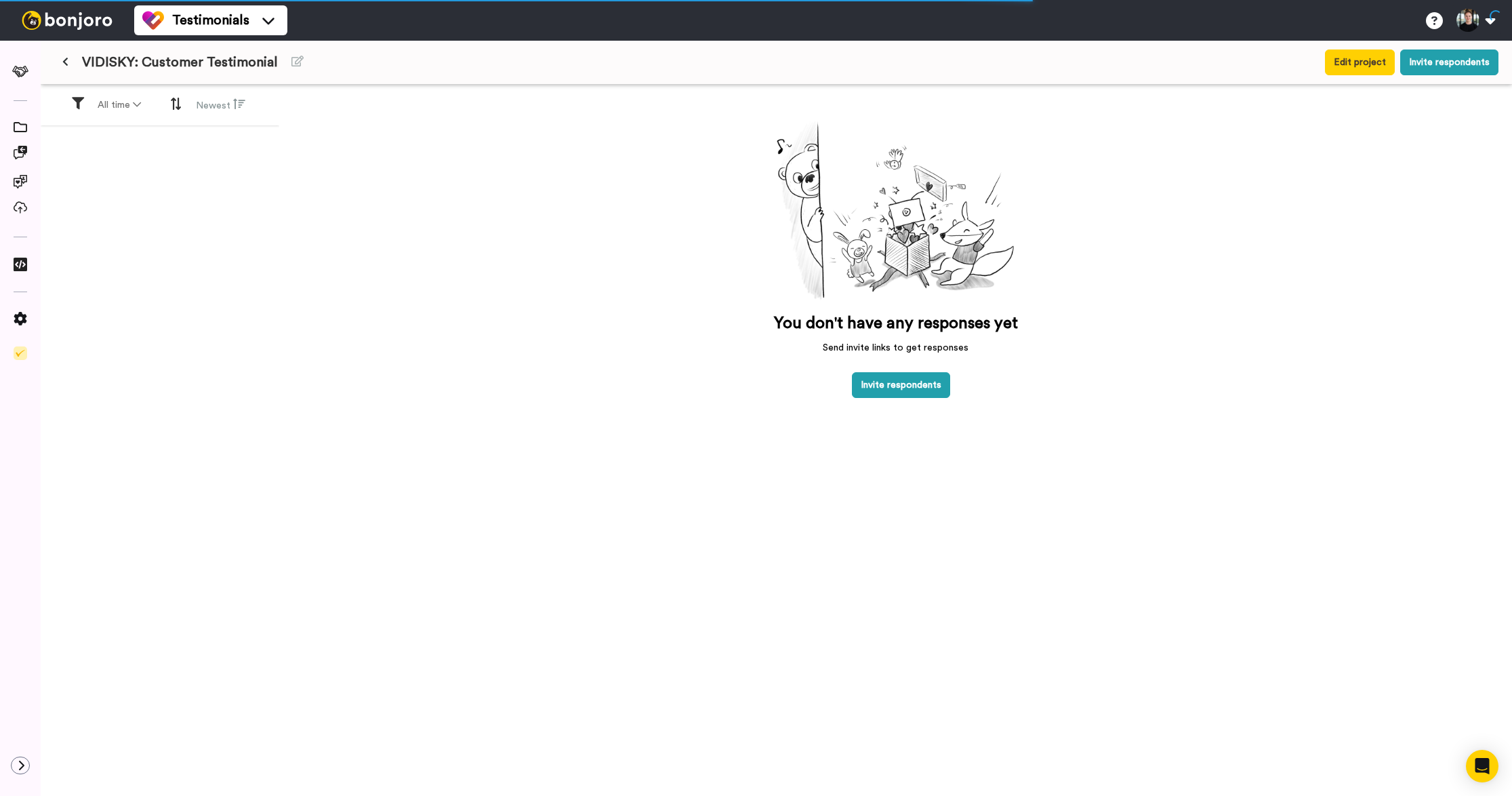
click at [70, 60] on button at bounding box center [65, 62] width 23 height 24
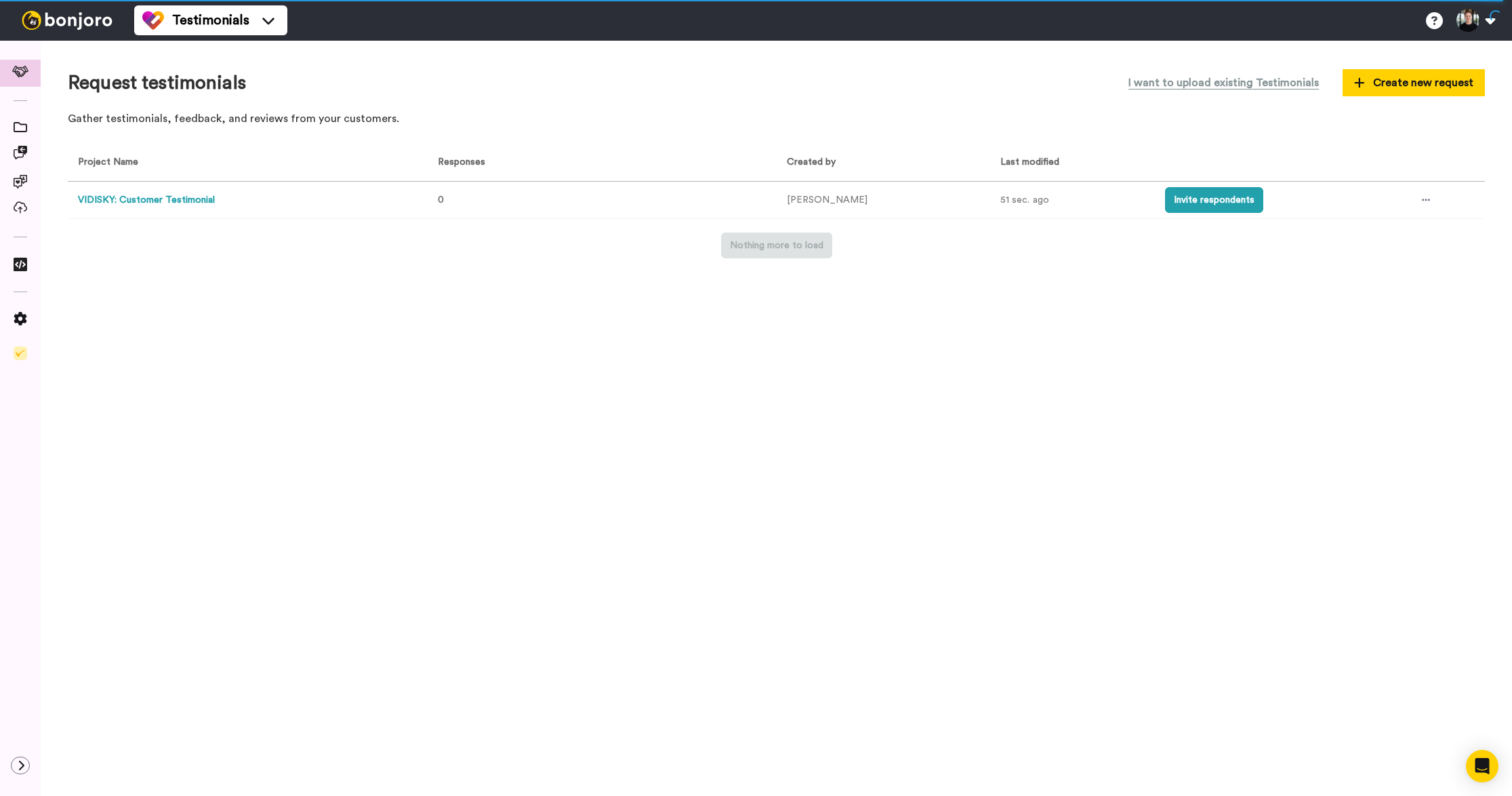
click at [374, 89] on div "Request testimonials I want to upload existing Testimonials Create new request" at bounding box center [776, 82] width 1417 height 30
